Goal: Information Seeking & Learning: Compare options

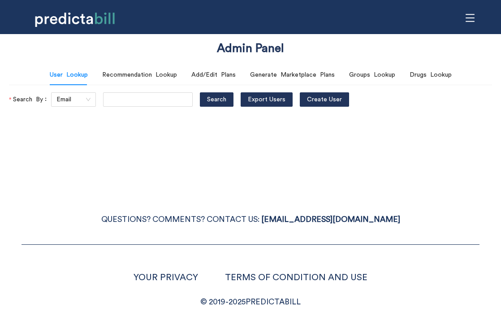
click at [473, 21] on icon "menu" at bounding box center [471, 18] width 10 height 10
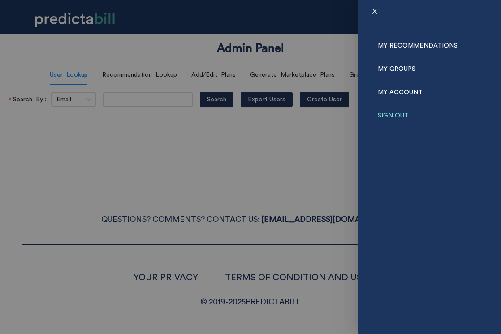
click at [397, 109] on link "Sign Out" at bounding box center [393, 115] width 31 height 23
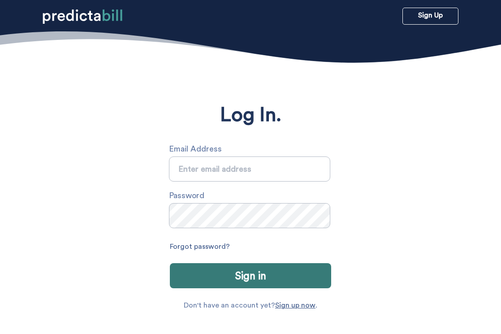
type input "sarah.michalczuk@gmail.com"
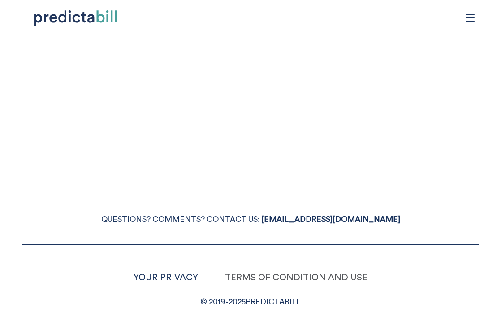
click at [277, 274] on link "TERMS OF CONDITION AND USE" at bounding box center [296, 277] width 143 height 9
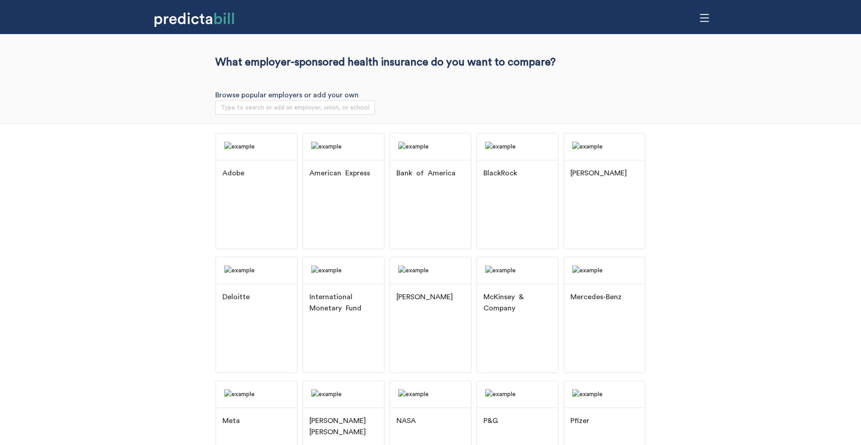
click at [84, 229] on div "Adobe American Express Bank of America BlackRock Booz Allen Hamilton Deloitte I…" at bounding box center [430, 379] width 861 height 513
click at [157, 218] on div "Adobe American Express Bank of America BlackRock Booz Allen Hamilton Deloitte I…" at bounding box center [430, 379] width 861 height 513
click at [252, 160] on img at bounding box center [256, 147] width 81 height 26
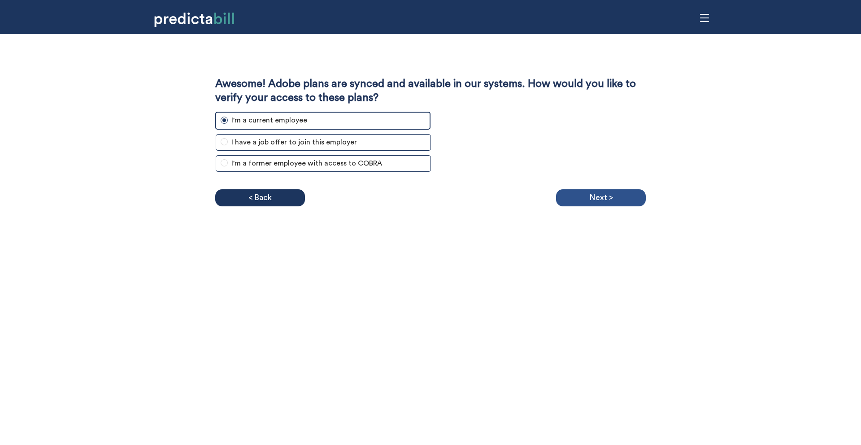
click at [501, 196] on p "Next >" at bounding box center [601, 197] width 24 height 13
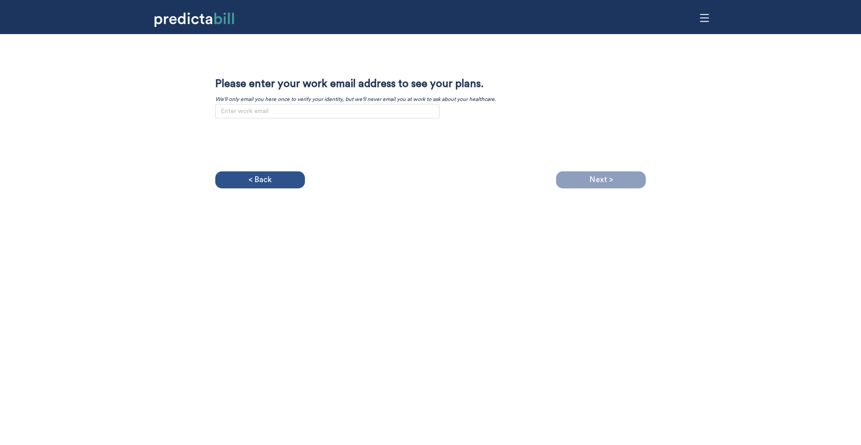
click at [281, 180] on div "< Back" at bounding box center [260, 179] width 90 height 17
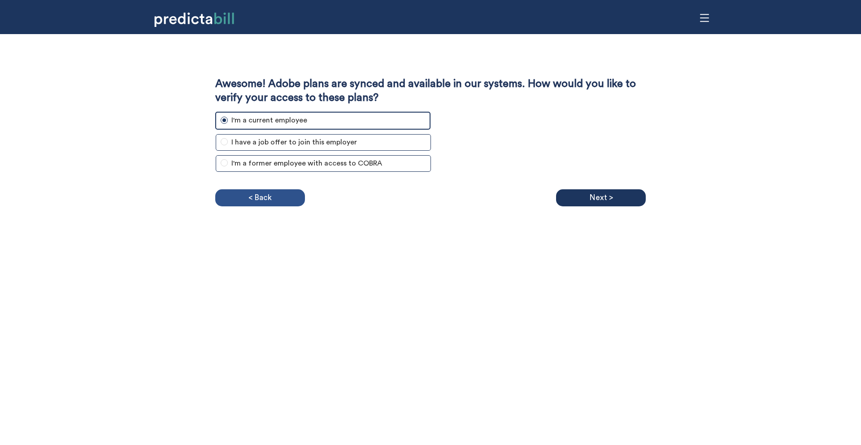
click at [277, 202] on div "< Back" at bounding box center [260, 197] width 90 height 17
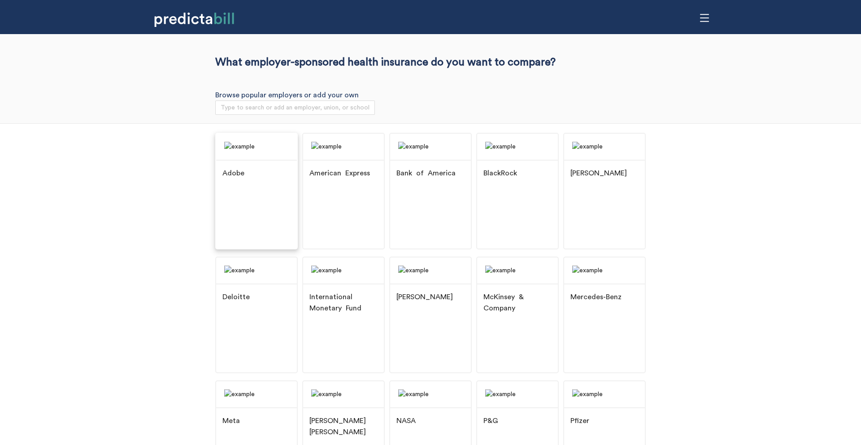
click at [270, 188] on div "Adobe" at bounding box center [256, 174] width 81 height 28
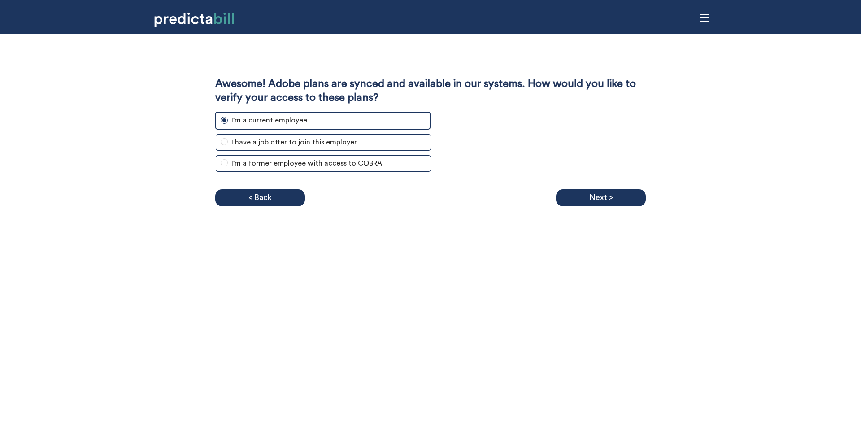
click at [501, 213] on div "Awesome! Adobe plans are synced and available in our systems. How would you lik…" at bounding box center [430, 222] width 861 height 445
click at [501, 201] on div "Next >" at bounding box center [601, 197] width 90 height 17
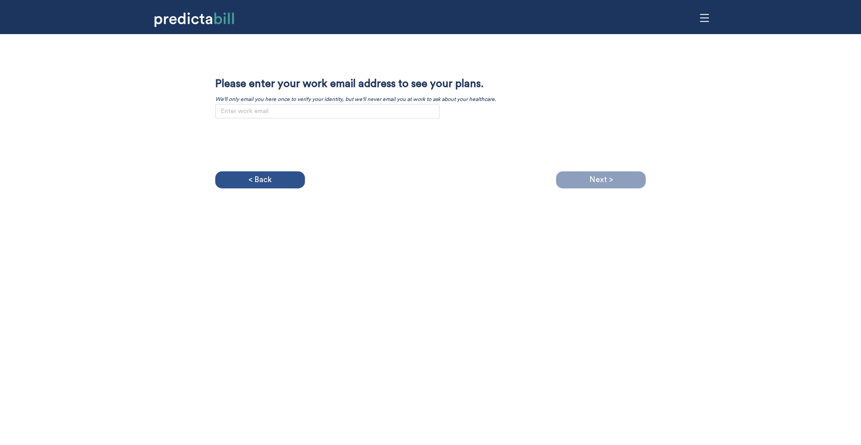
click at [248, 179] on div "< Back" at bounding box center [260, 179] width 90 height 17
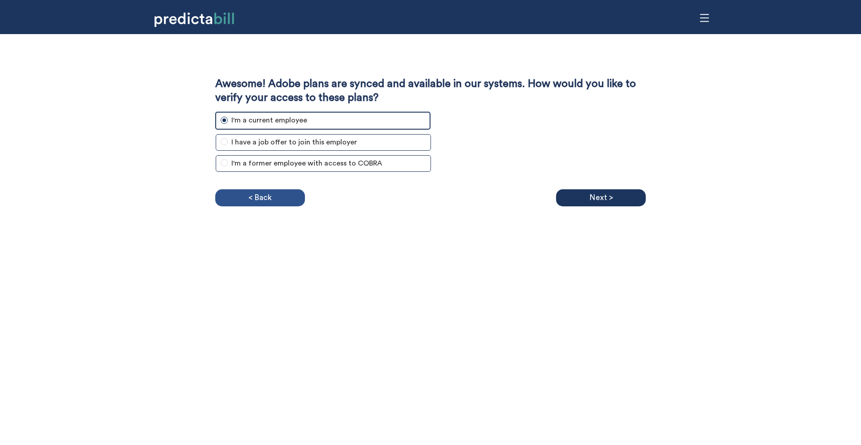
click at [271, 198] on p "< Back" at bounding box center [259, 197] width 23 height 13
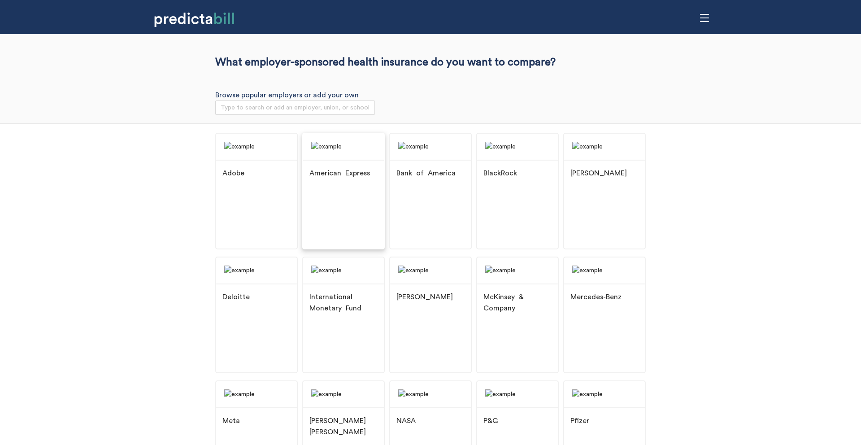
click at [361, 179] on div "American Express" at bounding box center [339, 173] width 61 height 11
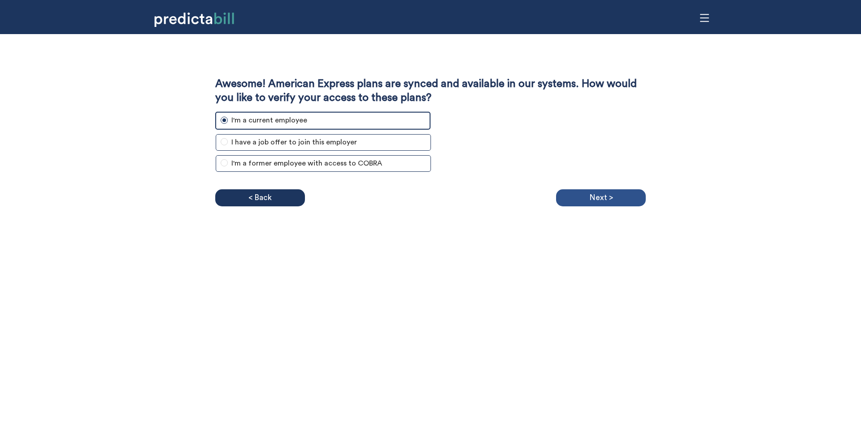
click at [501, 194] on p "Next >" at bounding box center [601, 197] width 24 height 13
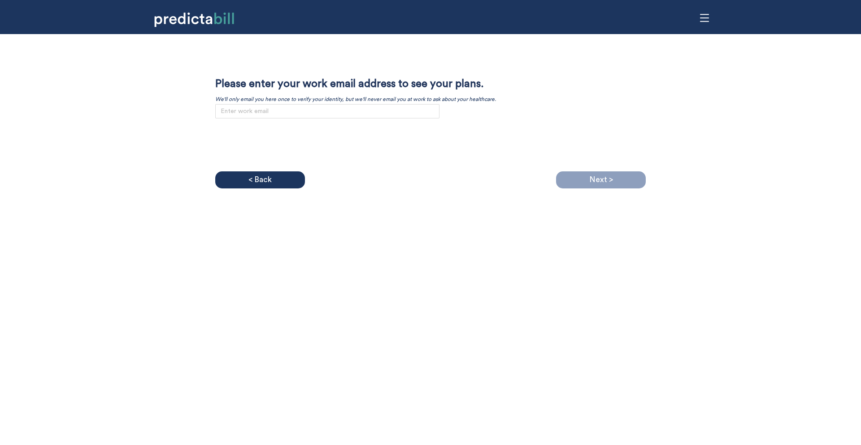
click at [501, 241] on div "Awesome! American Express plans are synced and available in our systems. How wo…" at bounding box center [430, 222] width 861 height 445
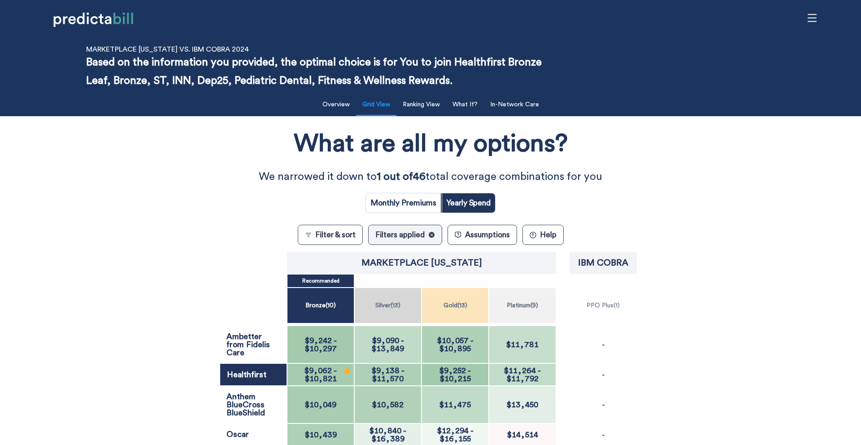
click at [390, 203] on input "radio" at bounding box center [403, 202] width 75 height 19
radio input "true"
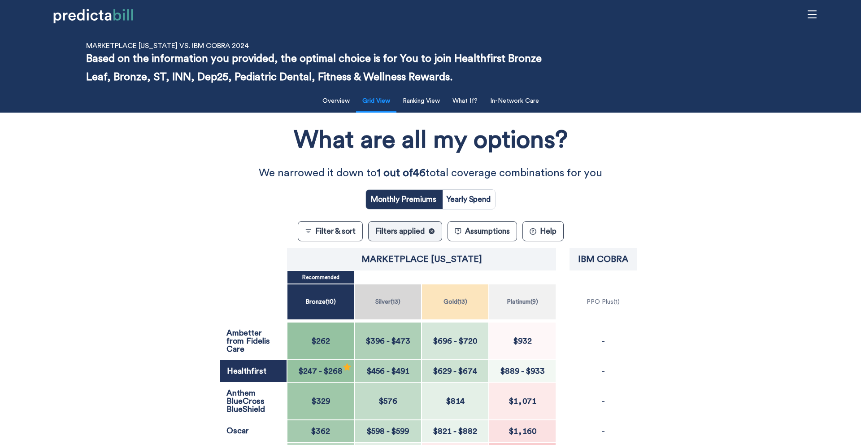
scroll to position [3, 0]
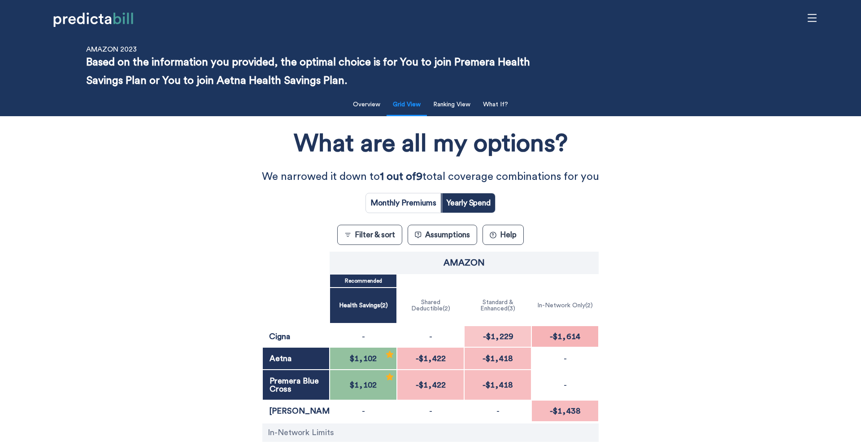
click at [183, 312] on div "What are all my options? We narrowed it down to 1 out of 9 total coverage combi…" at bounding box center [430, 317] width 775 height 393
click at [373, 233] on button "Filter & sort" at bounding box center [369, 235] width 65 height 20
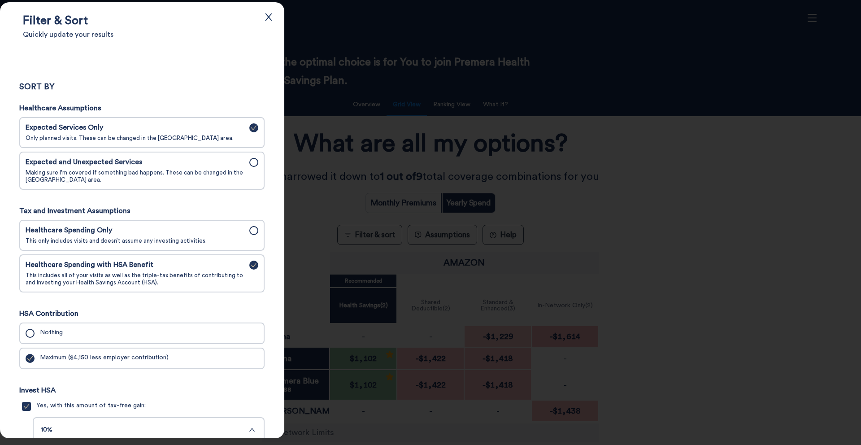
click at [157, 244] on span "This only includes visits and doesn’t assume any investing activities." at bounding box center [135, 240] width 218 height 7
click at [0, 0] on input "Healthcare Spending Only This only includes visits and doesn’t assume any inves…" at bounding box center [0, 0] width 0 height 0
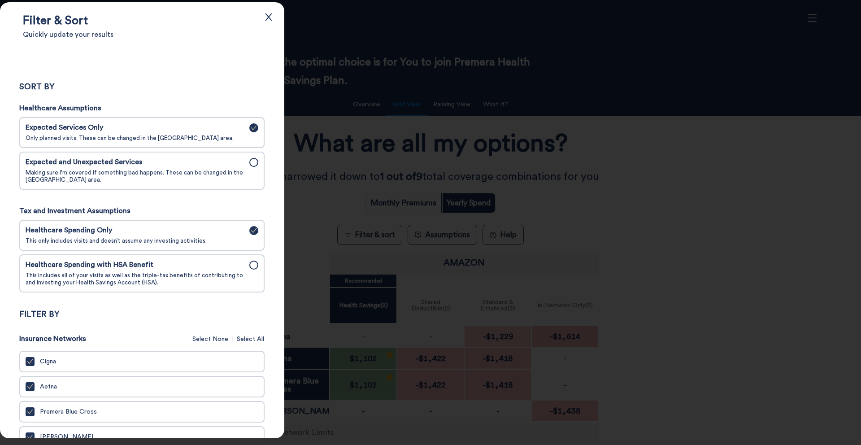
click at [209, 168] on div "Expected and Unexpected Services Making sure I'm covered if something bad happe…" at bounding box center [135, 171] width 218 height 26
click at [0, 0] on input "Expected and Unexpected Services Making sure I'm covered if something bad happe…" at bounding box center [0, 0] width 0 height 0
click at [501, 152] on div at bounding box center [430, 222] width 861 height 445
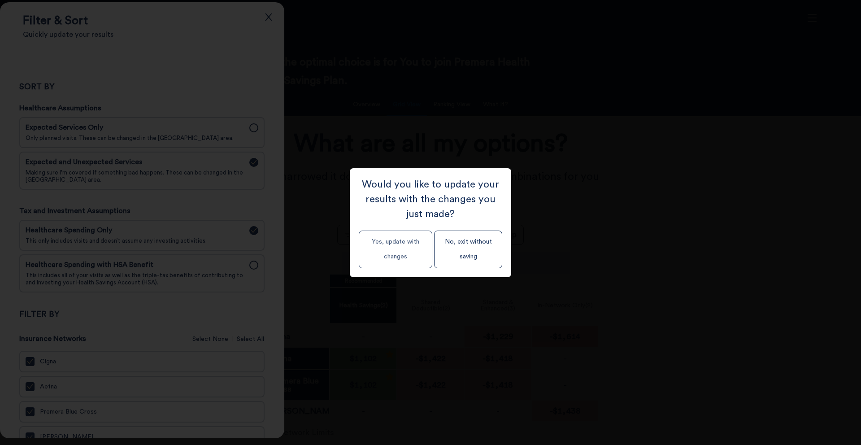
click at [399, 241] on button "Yes, update with changes" at bounding box center [396, 250] width 74 height 38
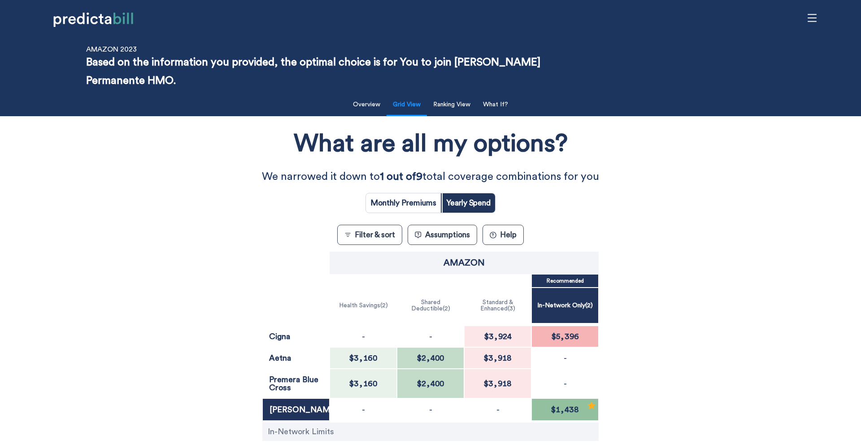
click at [425, 209] on input "radio" at bounding box center [403, 202] width 75 height 19
radio input "true"
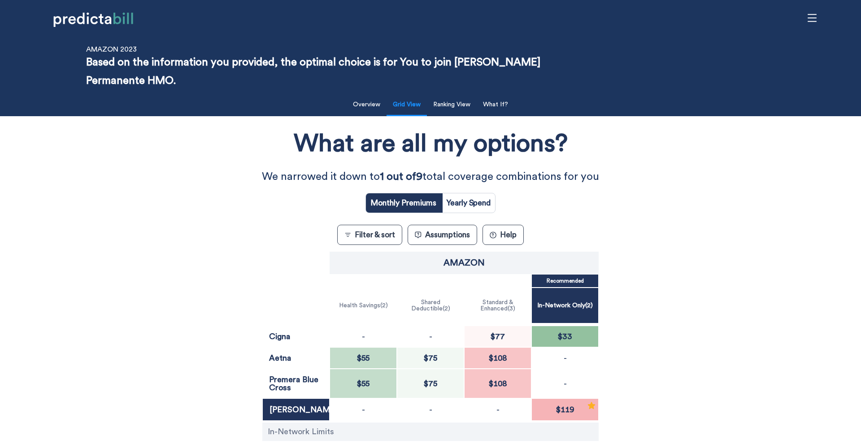
click at [473, 196] on input "radio" at bounding box center [468, 202] width 53 height 19
radio input "true"
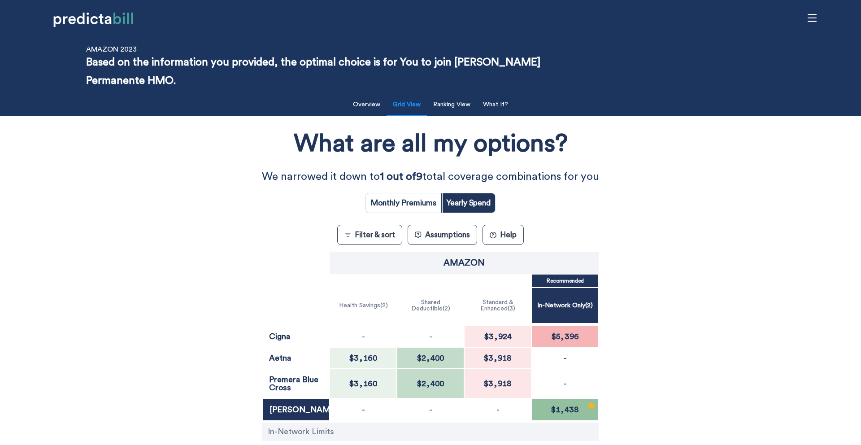
click at [500, 236] on button "? Help" at bounding box center [503, 235] width 41 height 20
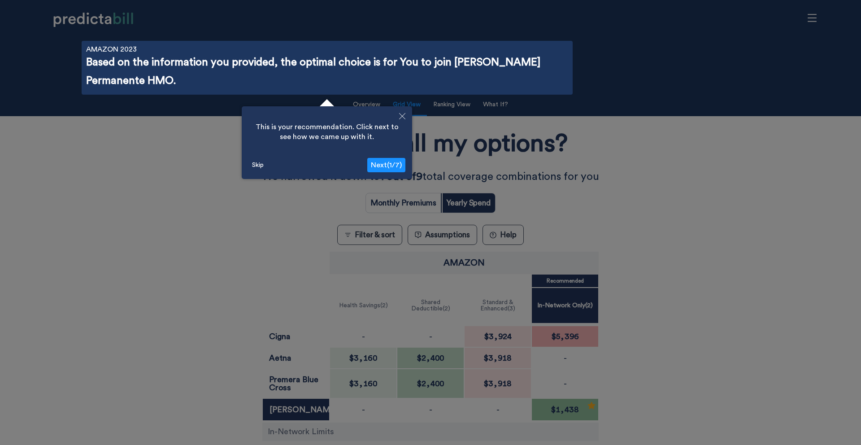
scroll to position [32, 0]
click at [400, 164] on span "Next ( 1 / 7 )" at bounding box center [386, 164] width 31 height 7
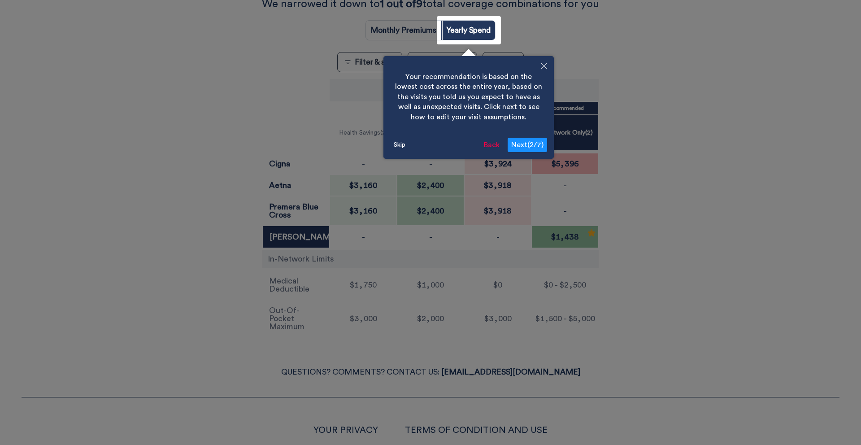
scroll to position [180, 0]
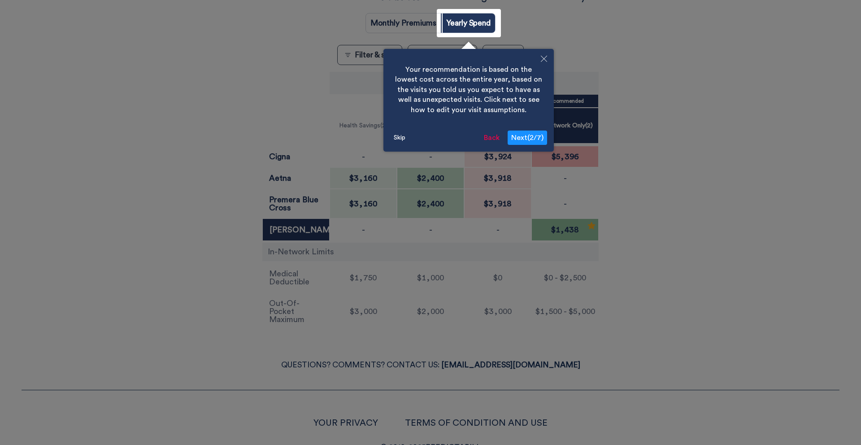
click at [537, 139] on span "Next ( 2 / 7 )" at bounding box center [527, 137] width 32 height 7
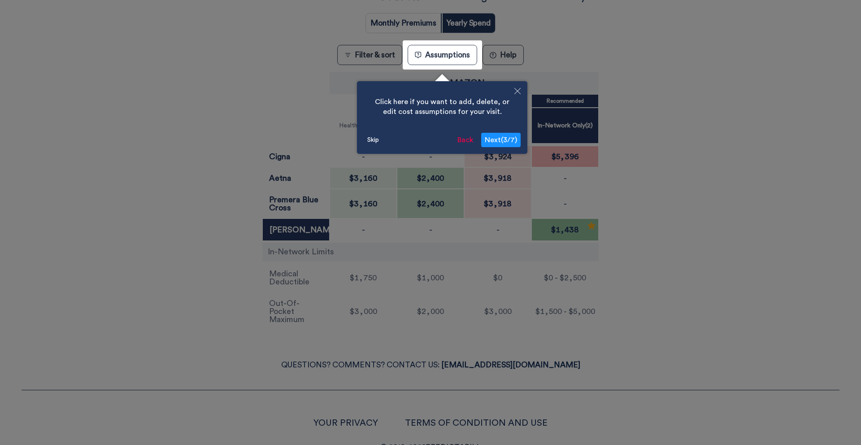
scroll to position [206, 0]
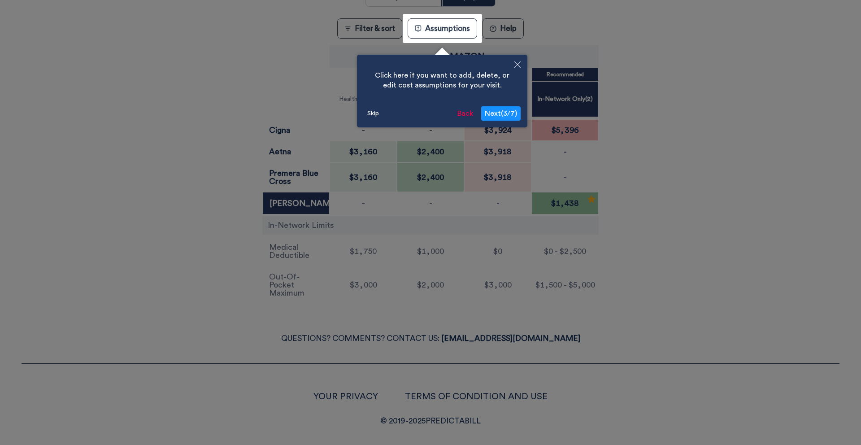
click at [377, 113] on button "Skip" at bounding box center [373, 113] width 19 height 13
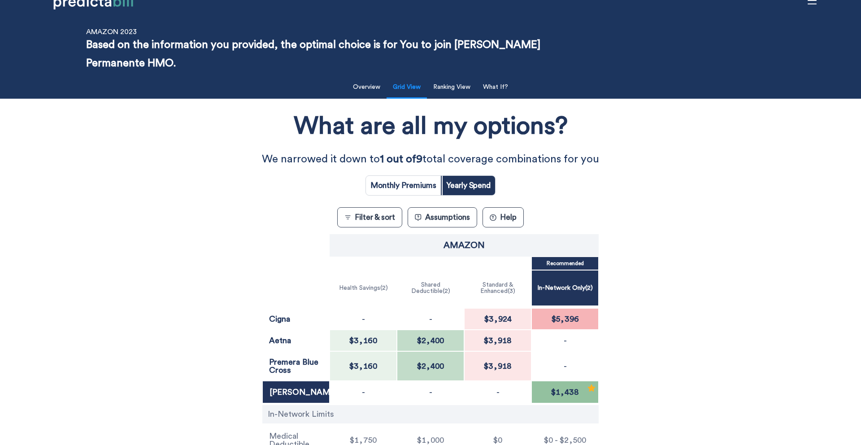
scroll to position [0, 0]
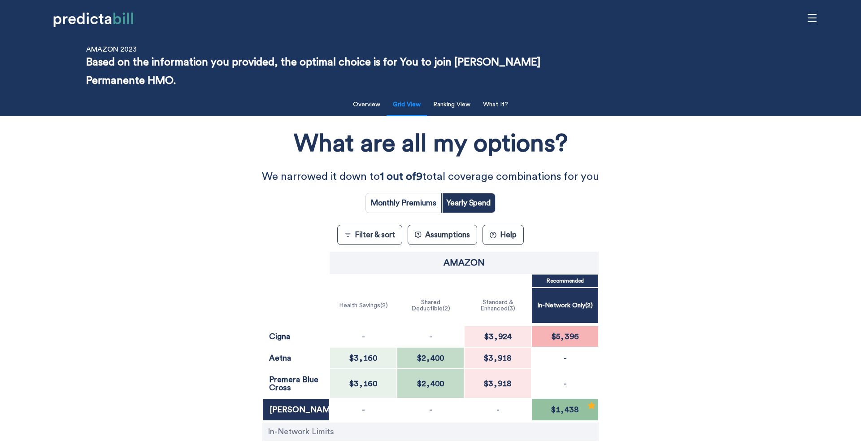
click at [415, 204] on input "radio" at bounding box center [403, 202] width 75 height 19
radio input "true"
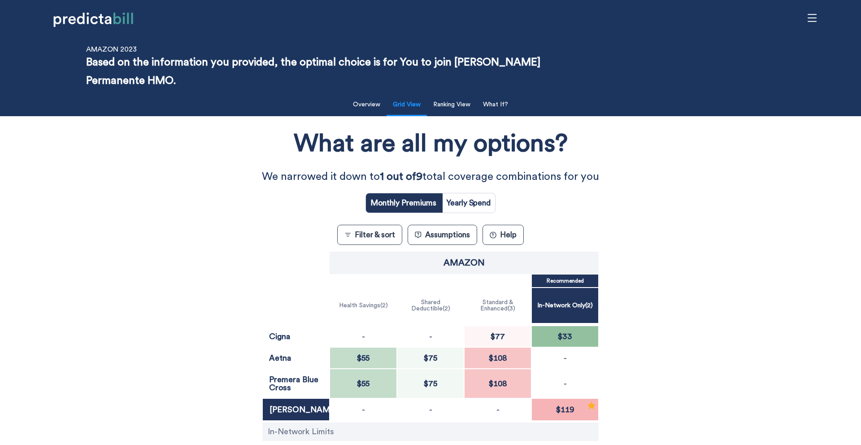
click at [461, 203] on input "radio" at bounding box center [468, 202] width 53 height 19
radio input "true"
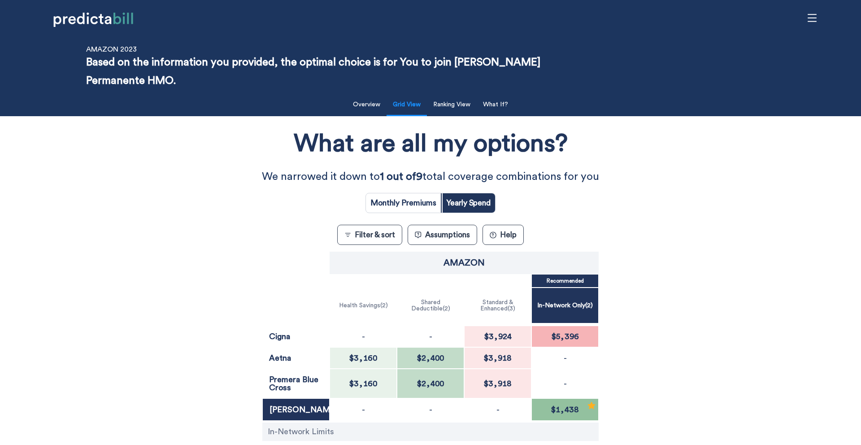
click at [397, 234] on button "Filter & sort" at bounding box center [369, 235] width 65 height 20
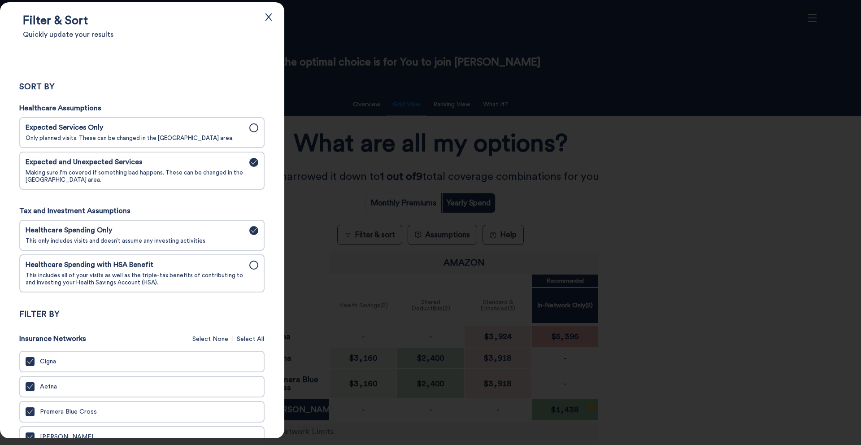
click at [212, 275] on span "This includes all of your visits as well as the triple-tax benefits of contribu…" at bounding box center [135, 279] width 218 height 14
click at [0, 0] on input "Healthcare Spending with HSA Benefit This includes all of your visits as well a…" at bounding box center [0, 0] width 0 height 0
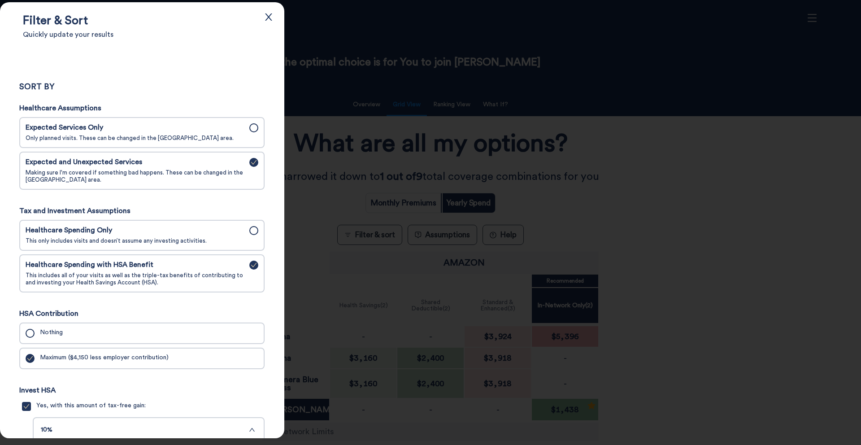
click at [228, 138] on span "Only planned visits. These can be changed in the [GEOGRAPHIC_DATA] area." at bounding box center [135, 138] width 218 height 7
click at [0, 0] on input "Expected Services Only Only planned visits. These can be changed in the Assumpt…" at bounding box center [0, 0] width 0 height 0
click at [460, 142] on div at bounding box center [430, 222] width 861 height 445
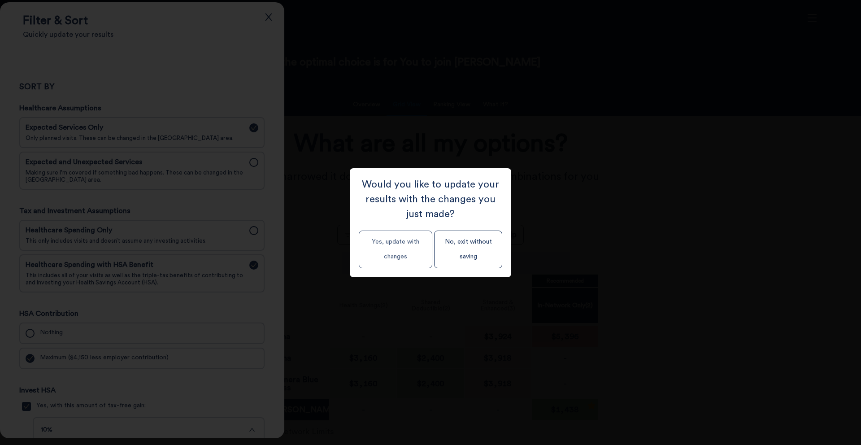
click at [411, 252] on button "Yes, update with changes" at bounding box center [396, 250] width 74 height 38
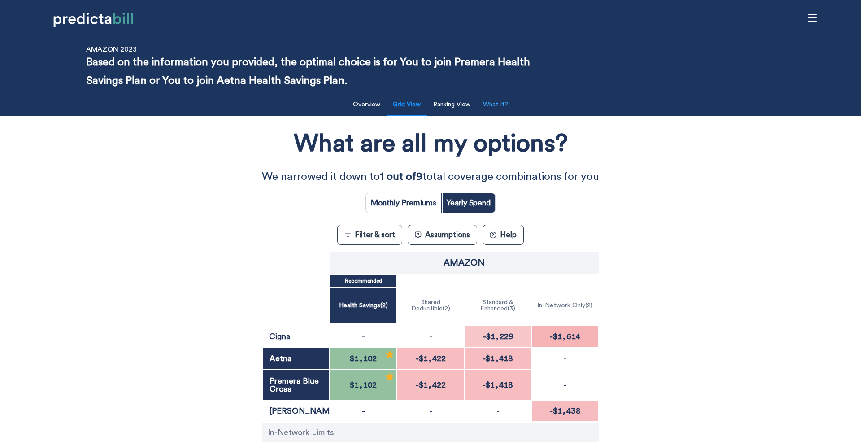
click at [499, 108] on button "What If?" at bounding box center [496, 105] width 36 height 18
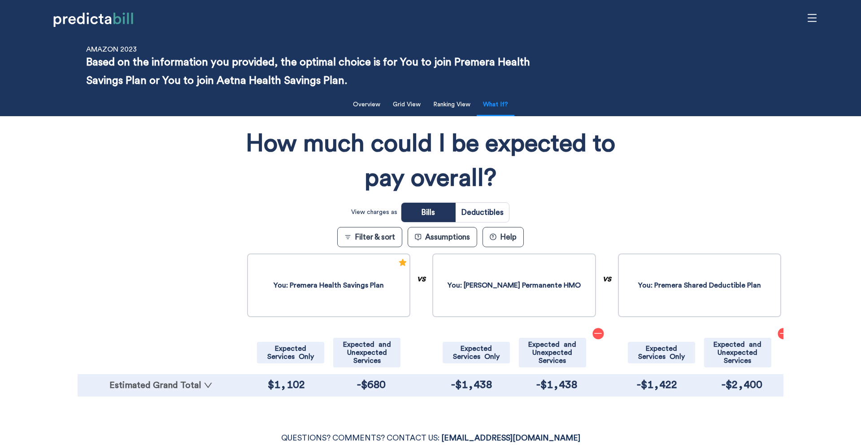
click at [185, 385] on link "Estimated Grand Total" at bounding box center [161, 385] width 158 height 9
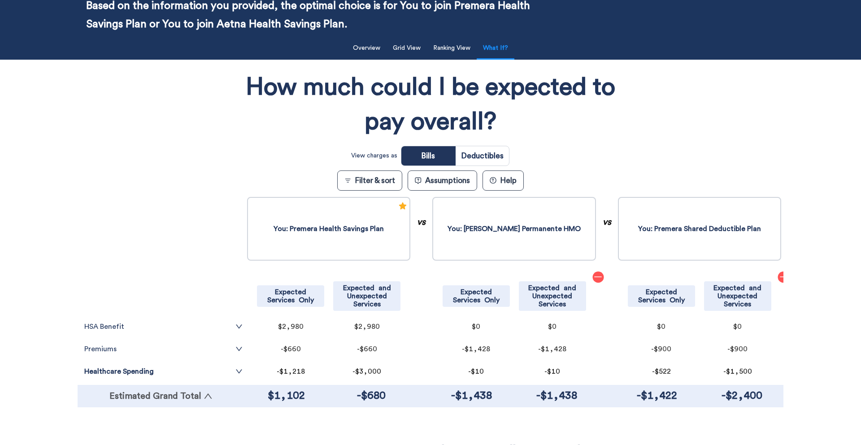
scroll to position [58, 0]
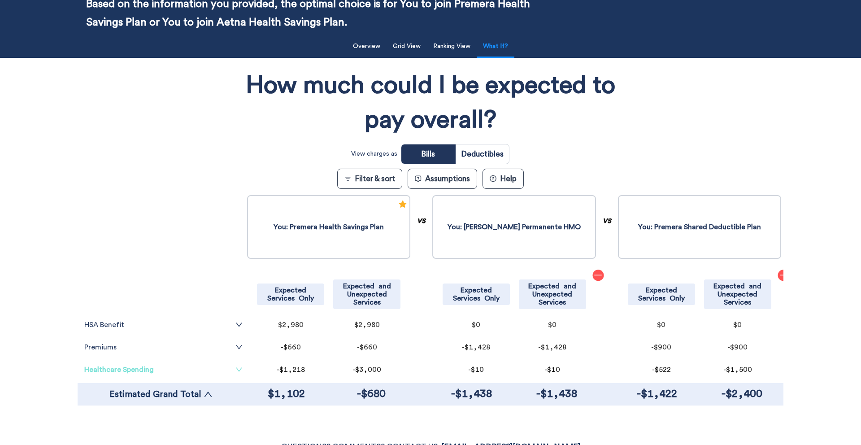
click at [221, 371] on link "Healthcare Spending" at bounding box center [163, 369] width 158 height 7
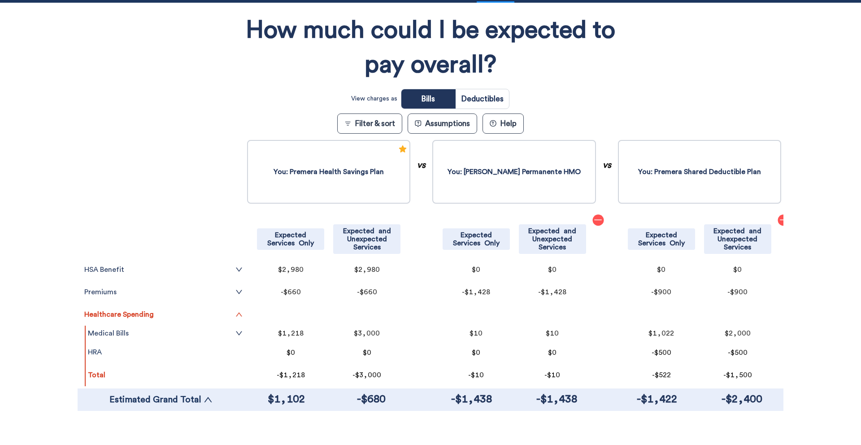
scroll to position [120, 0]
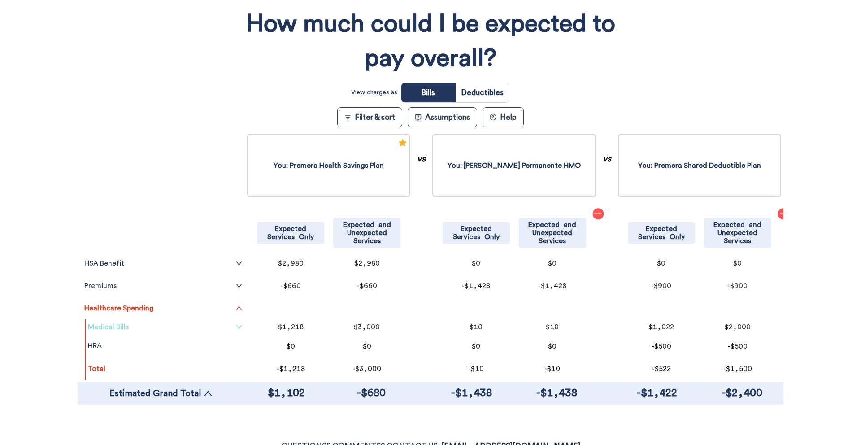
click at [235, 324] on icon "down" at bounding box center [238, 326] width 7 height 7
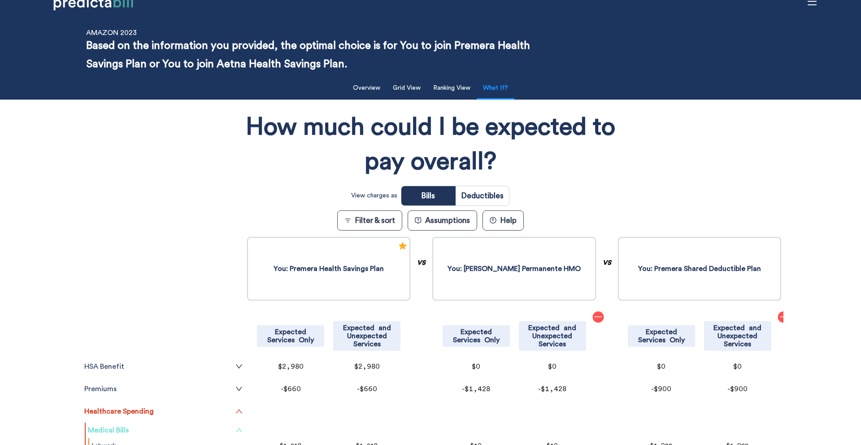
scroll to position [7, 0]
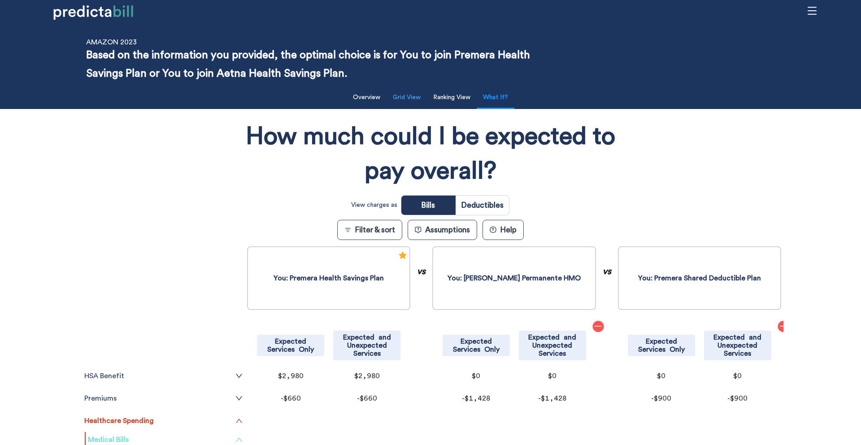
click at [406, 100] on button "Grid View" at bounding box center [406, 97] width 39 height 18
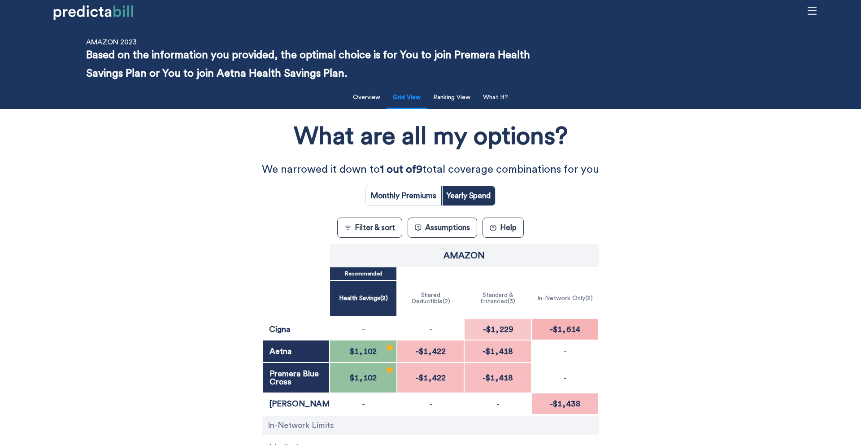
click at [452, 226] on button "Assumptions" at bounding box center [443, 228] width 70 height 20
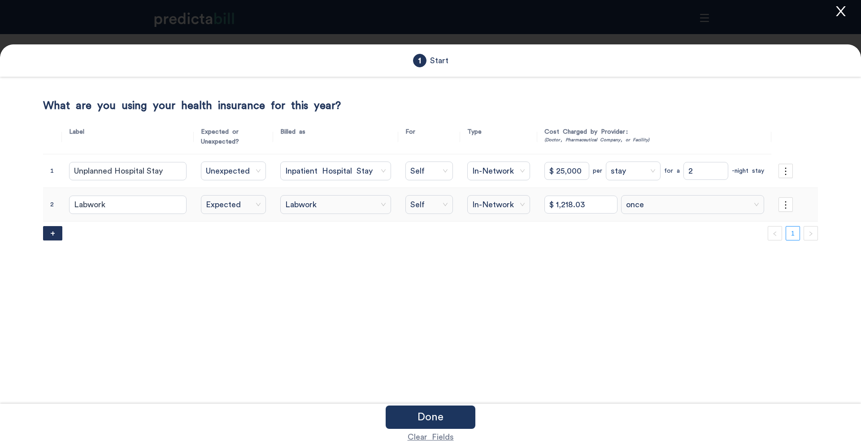
click at [563, 204] on input "$ 1,218.03" at bounding box center [580, 205] width 73 height 18
click at [843, 11] on icon "close" at bounding box center [840, 10] width 13 height 13
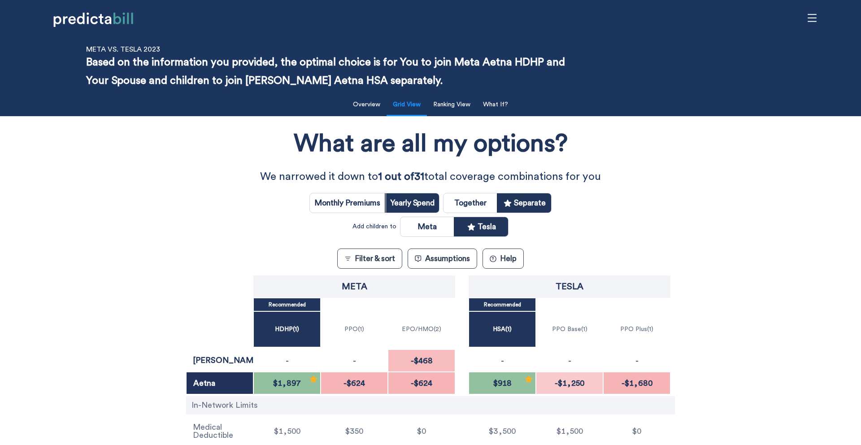
click at [474, 203] on input "radio" at bounding box center [470, 202] width 53 height 19
radio input "true"
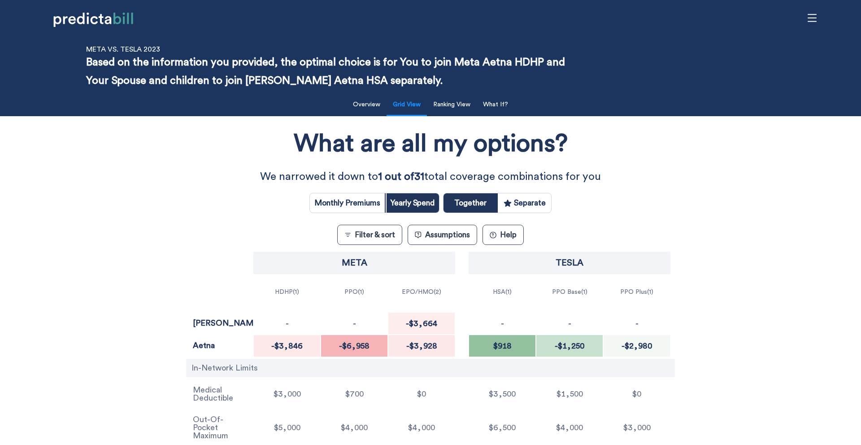
click at [544, 205] on input "radio" at bounding box center [524, 202] width 53 height 19
radio input "true"
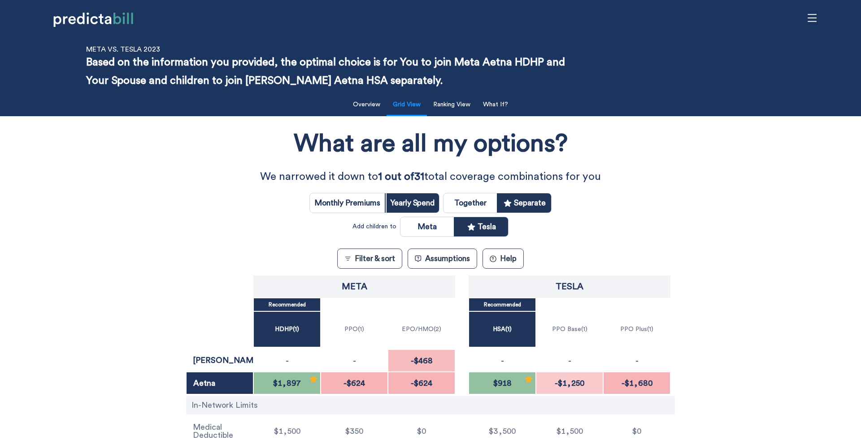
click at [434, 225] on input "radio" at bounding box center [426, 226] width 53 height 19
radio input "true"
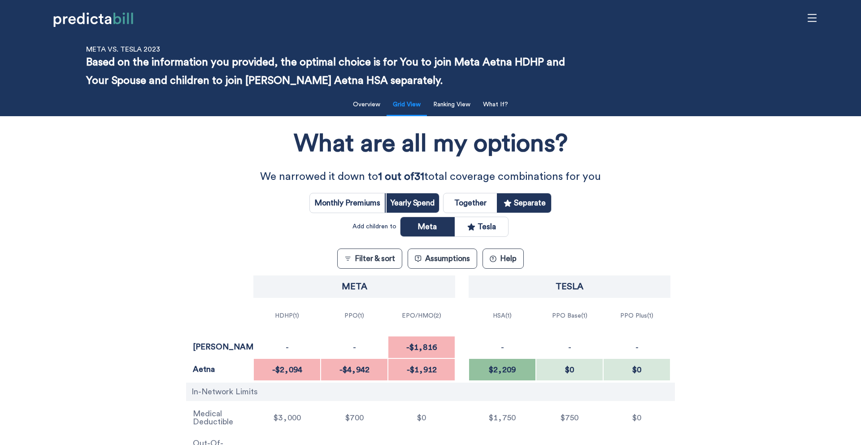
click at [494, 226] on input "radio" at bounding box center [481, 226] width 53 height 19
radio input "true"
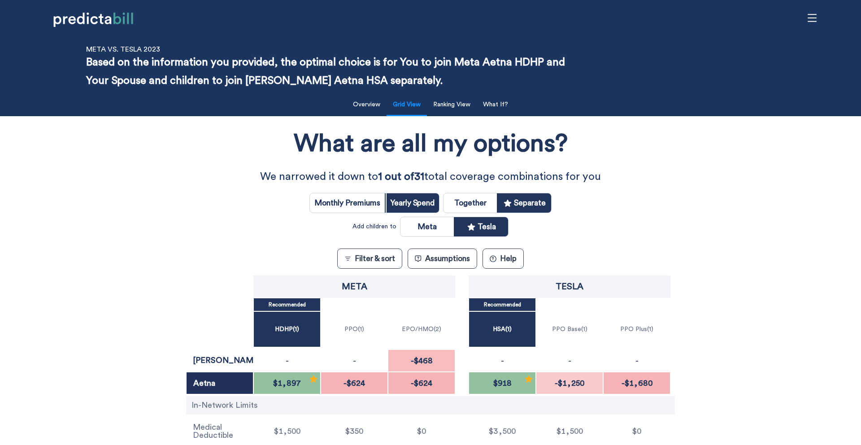
click at [376, 262] on button "Filter & sort" at bounding box center [369, 258] width 65 height 20
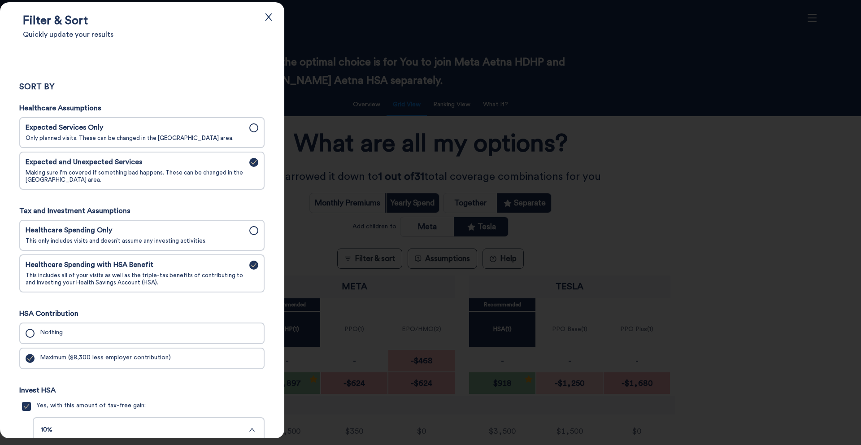
click at [649, 206] on div at bounding box center [430, 222] width 861 height 445
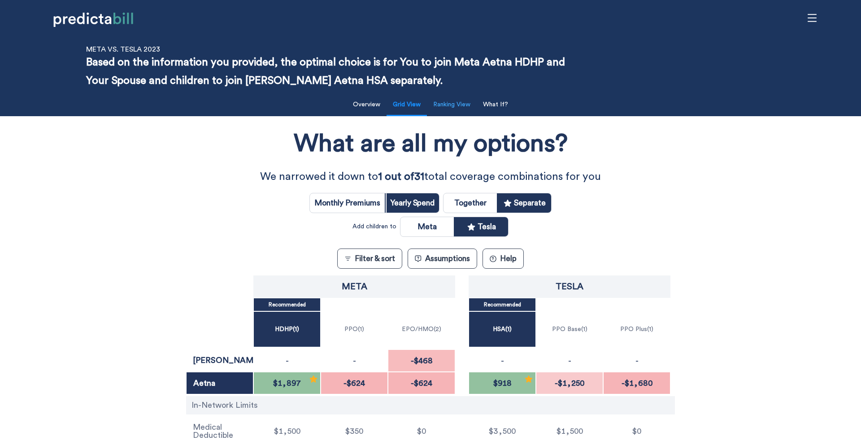
click at [464, 104] on button "Ranking View" at bounding box center [452, 105] width 48 height 18
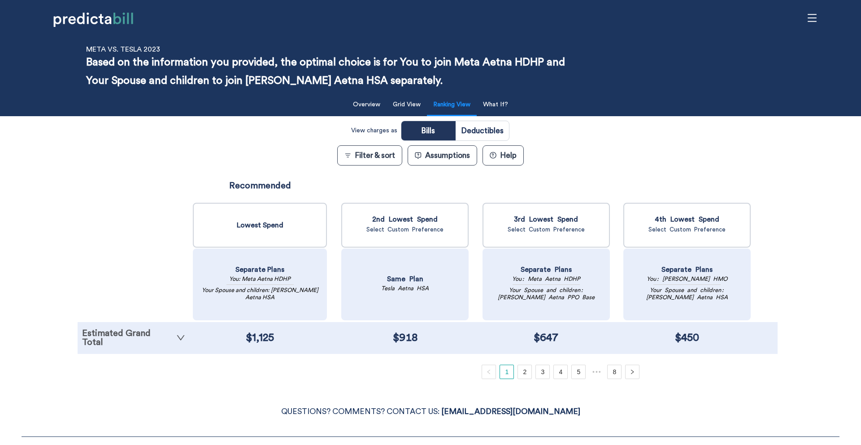
click at [153, 336] on link "Estimated Grand Total" at bounding box center [133, 338] width 103 height 18
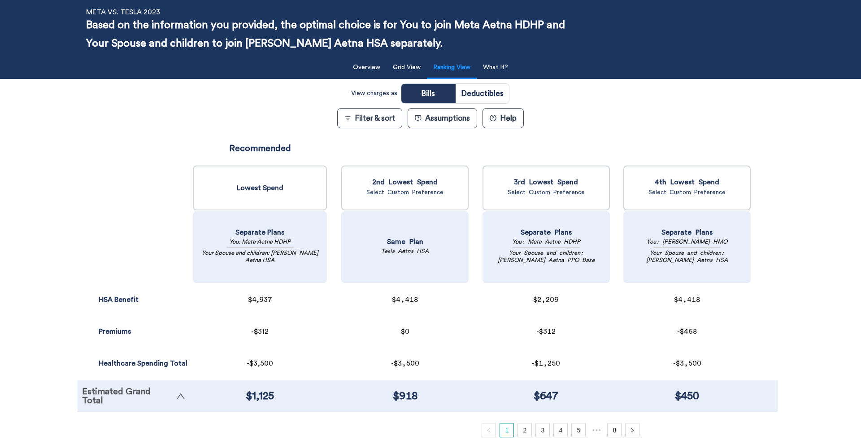
scroll to position [38, 0]
click at [608, 432] on link "8" at bounding box center [614, 429] width 13 height 13
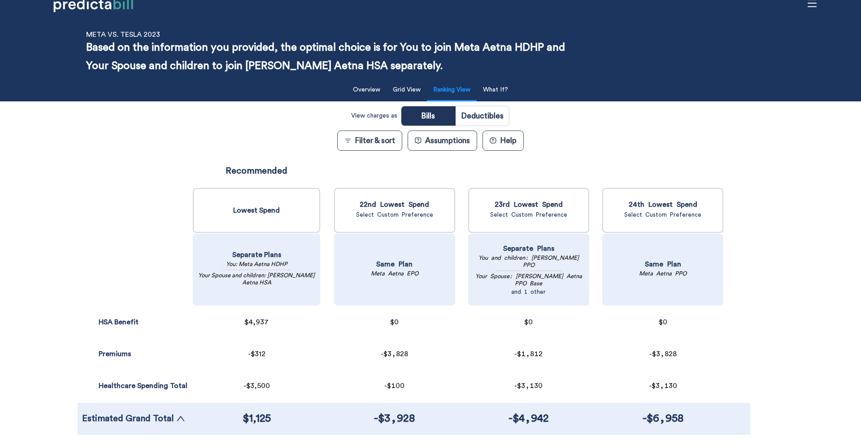
scroll to position [0, 0]
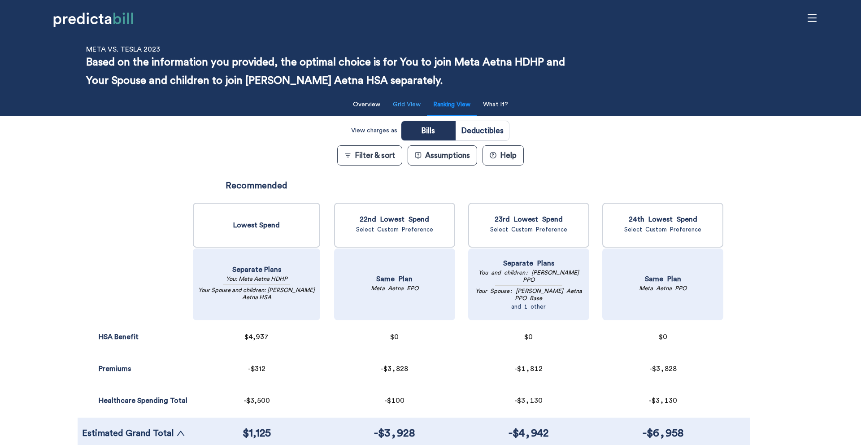
click at [401, 101] on button "Grid View" at bounding box center [406, 105] width 39 height 18
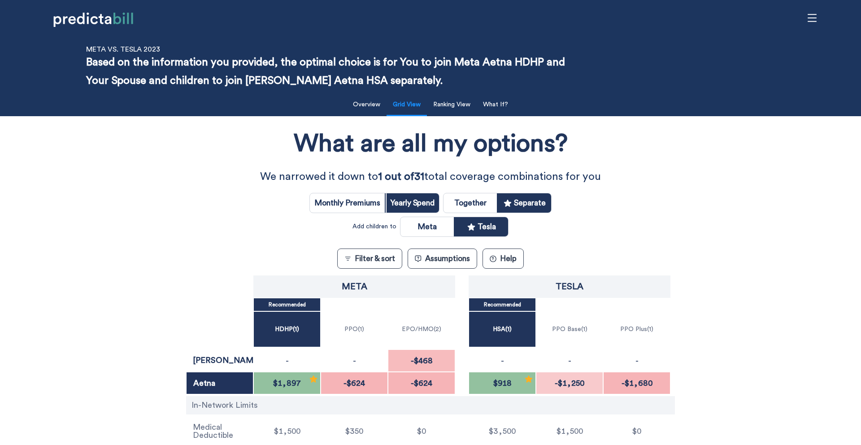
click at [197, 226] on div "What are all my options? We narrowed it down to 1 out of 31 total coverage comb…" at bounding box center [430, 304] width 775 height 366
click at [204, 211] on div "What are all my options? We narrowed it down to 1 out of 31 total coverage comb…" at bounding box center [430, 304] width 775 height 366
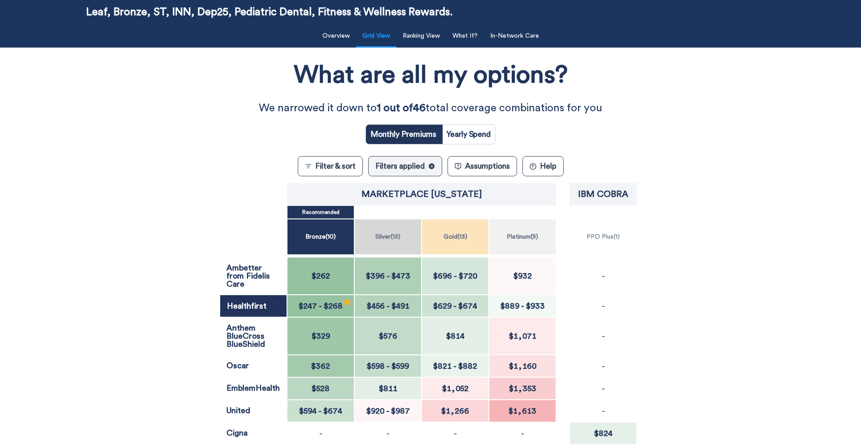
scroll to position [66, 0]
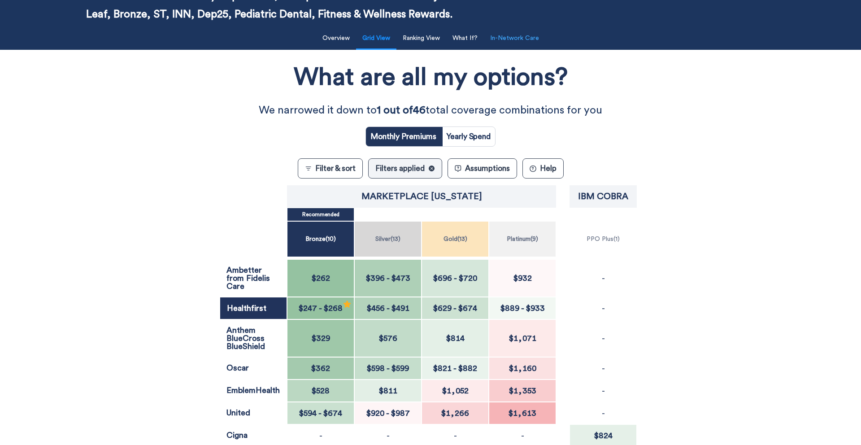
click at [525, 39] on button "In-Network Care" at bounding box center [515, 38] width 60 height 18
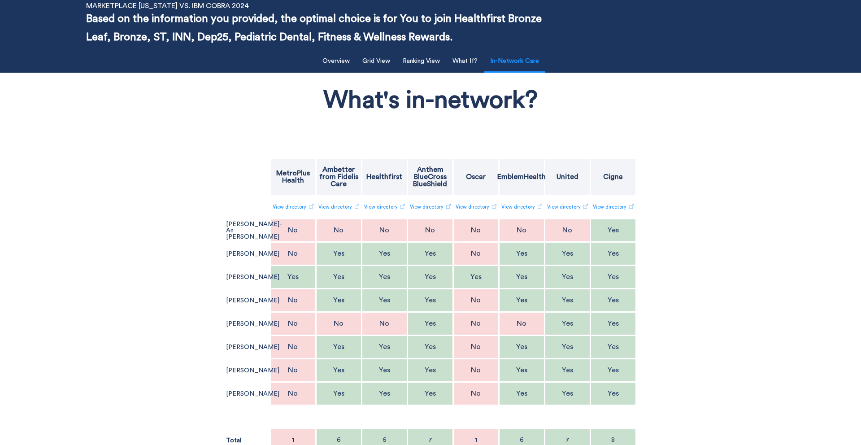
scroll to position [40, 0]
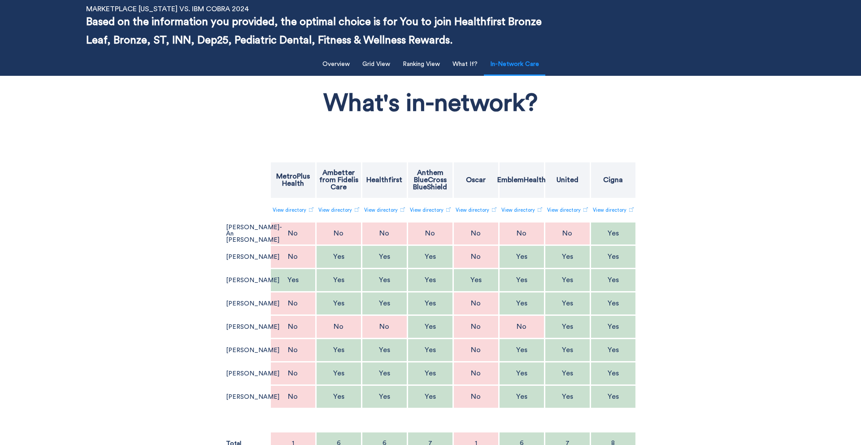
drag, startPoint x: 382, startPoint y: 62, endPoint x: 461, endPoint y: 101, distance: 88.4
click at [461, 101] on div "Filter & Sort Quickly update your results Sort By Healthcare Assumptions Expect…" at bounding box center [430, 262] width 861 height 425
click at [135, 182] on div "What's in-network? MetroPlus Health Ambetter from Fidelis Care Healthfirst Anth…" at bounding box center [431, 277] width 706 height 394
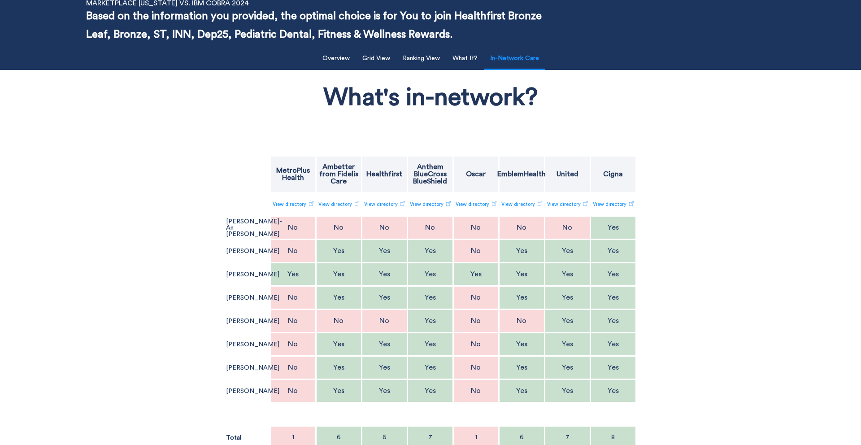
scroll to position [45, 0]
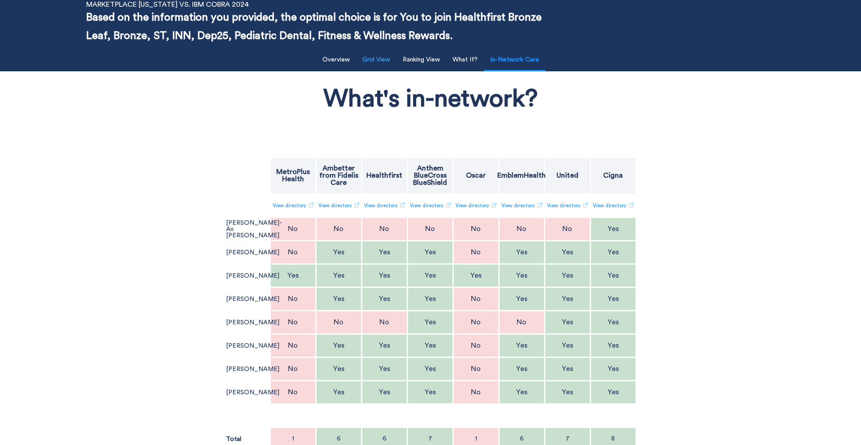
click at [391, 61] on button "Grid View" at bounding box center [376, 60] width 39 height 18
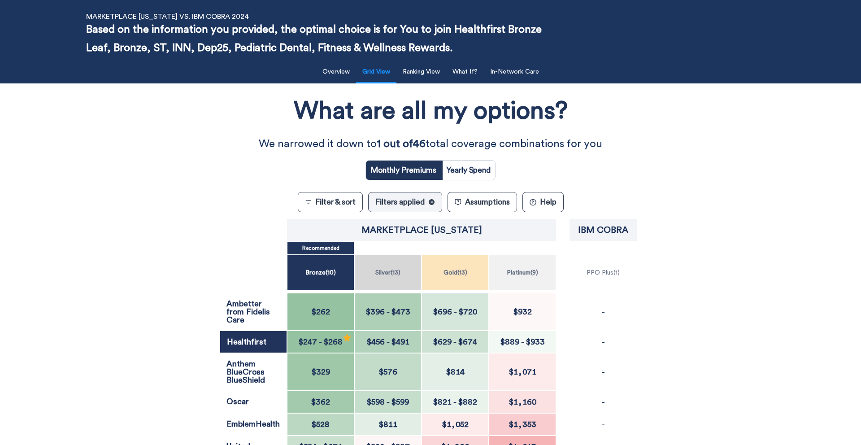
scroll to position [31, 0]
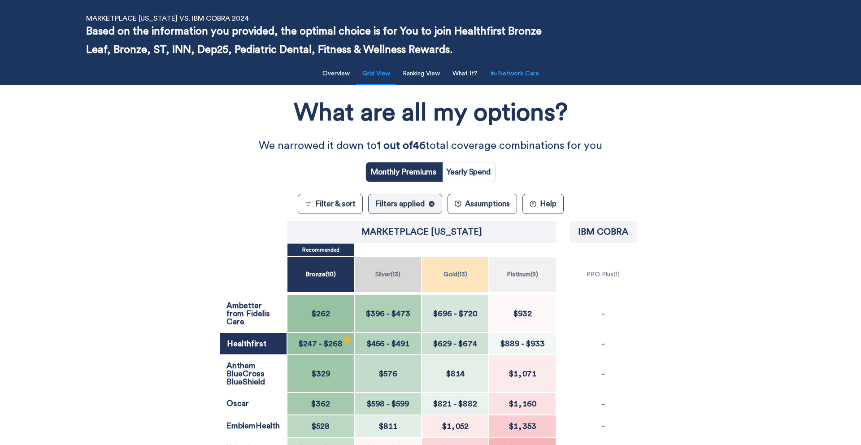
click at [504, 79] on button "In-Network Care" at bounding box center [515, 74] width 60 height 18
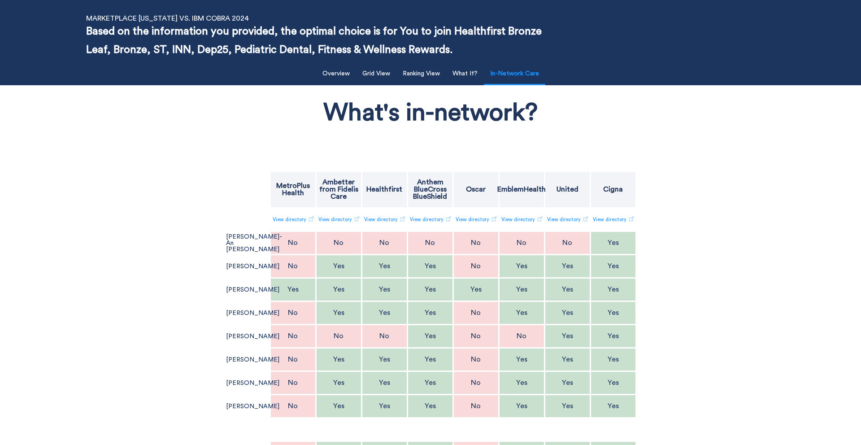
click at [103, 299] on div "What's in-network? MetroPlus Health Ambetter from Fidelis Care Healthfirst Anth…" at bounding box center [431, 287] width 706 height 394
click at [381, 75] on button "Grid View" at bounding box center [376, 74] width 39 height 18
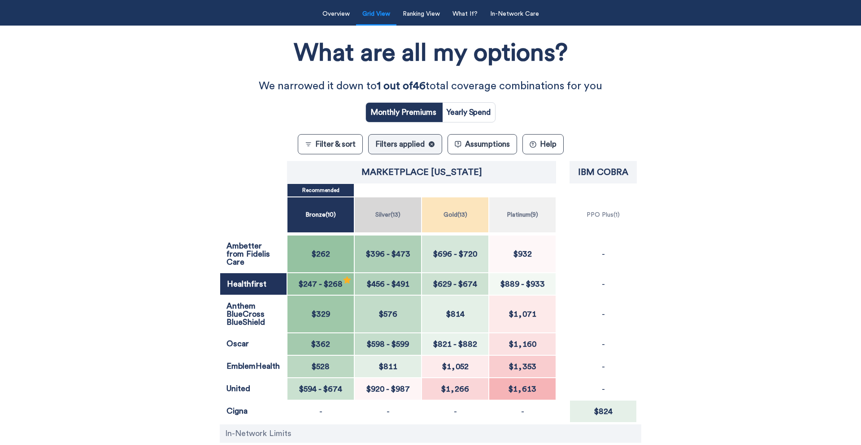
scroll to position [91, 0]
click at [328, 147] on button "Filter & sort" at bounding box center [330, 144] width 65 height 20
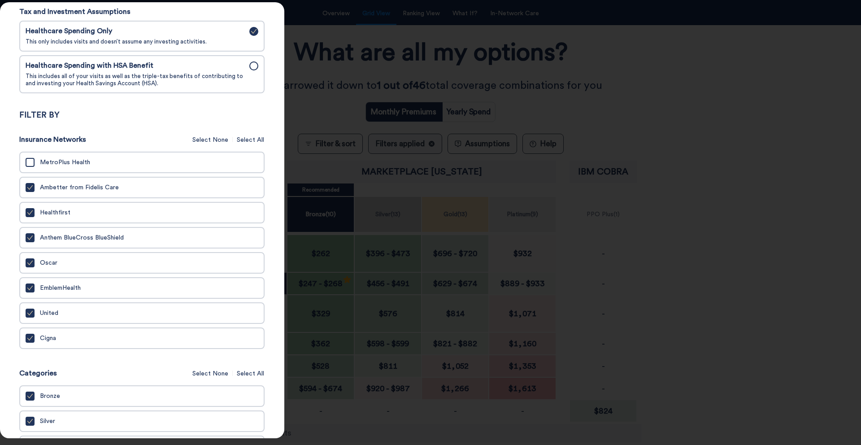
scroll to position [198, 0]
click at [688, 139] on div at bounding box center [430, 222] width 861 height 445
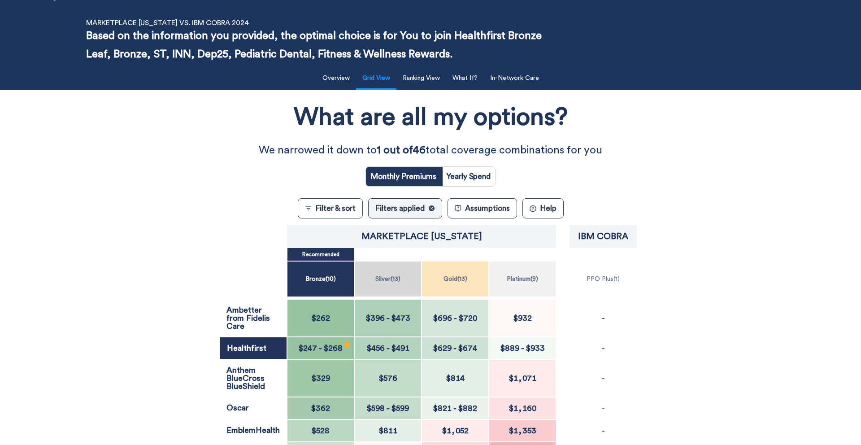
scroll to position [0, 0]
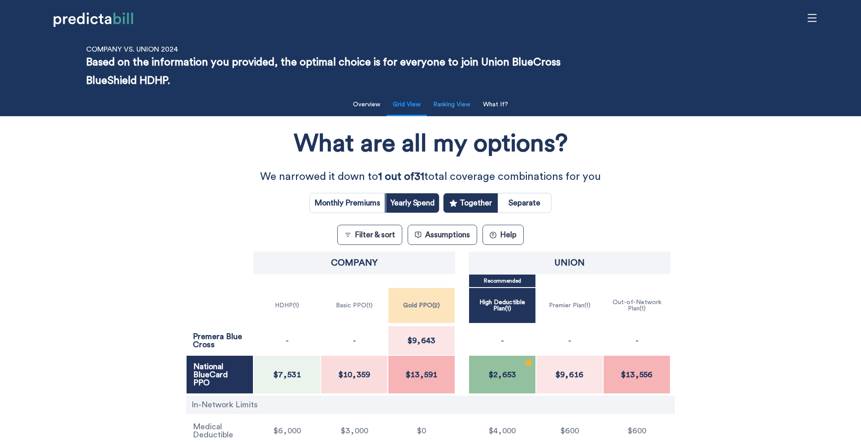
click at [454, 112] on button "Ranking View" at bounding box center [452, 105] width 48 height 18
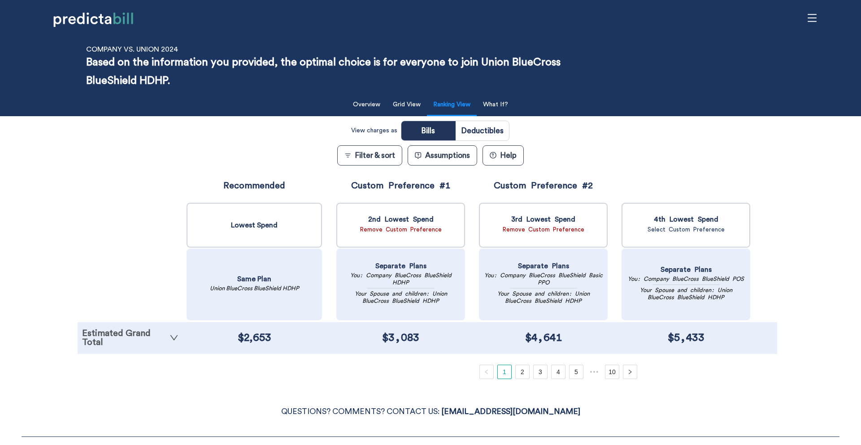
click at [144, 342] on link "Estimated Grand Total" at bounding box center [130, 338] width 96 height 18
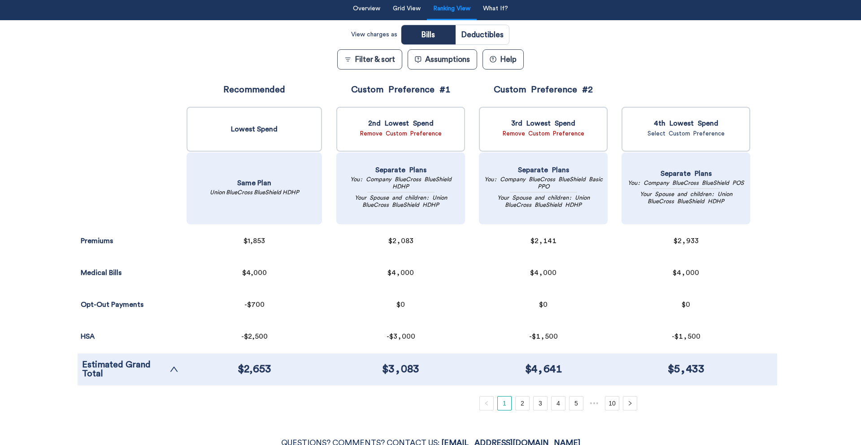
scroll to position [100, 0]
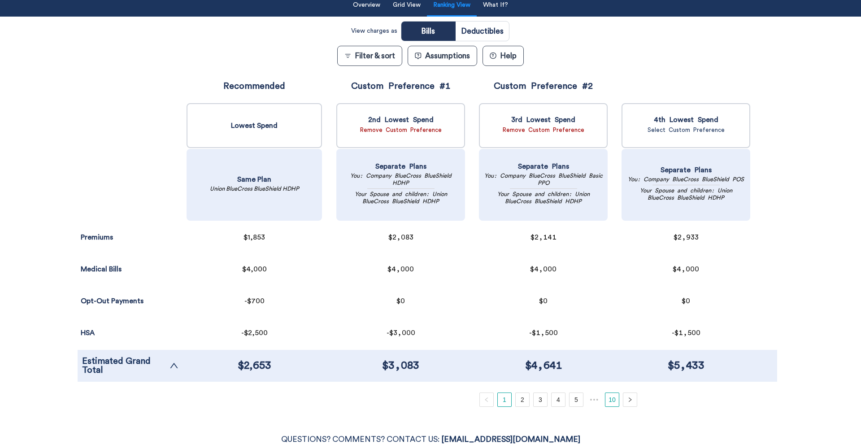
click at [616, 403] on link "10" at bounding box center [611, 399] width 13 height 13
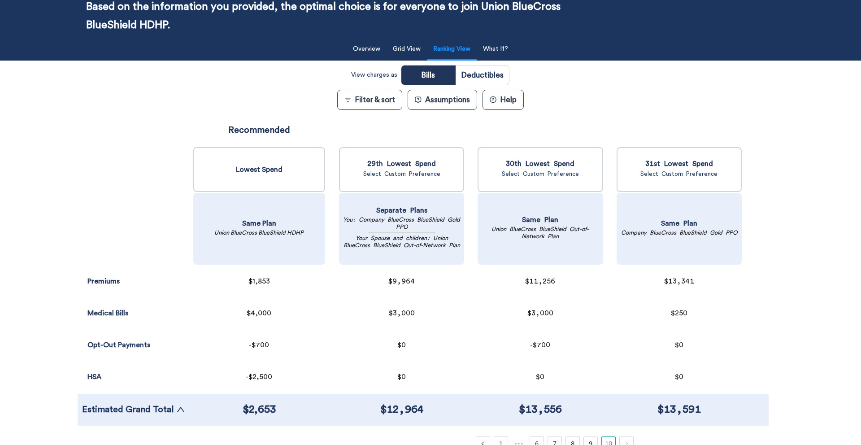
scroll to position [0, 0]
